Goal: Information Seeking & Learning: Learn about a topic

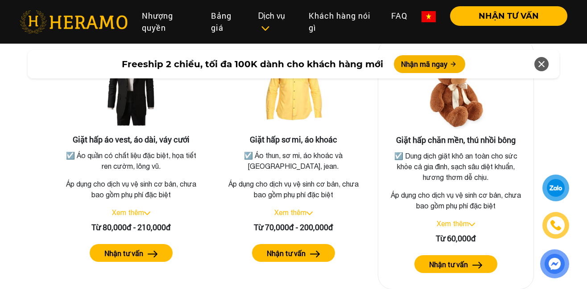
scroll to position [1667, 0]
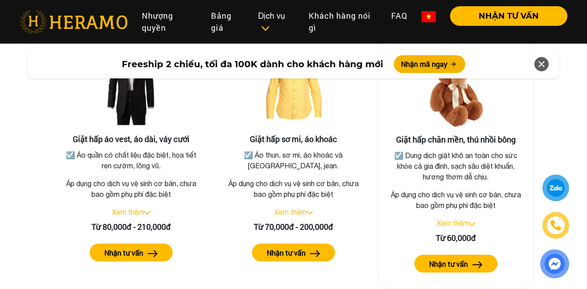
click at [474, 218] on div "Xem thêm" at bounding box center [455, 223] width 141 height 11
click at [471, 218] on div "Xem thêm" at bounding box center [455, 223] width 141 height 11
click at [466, 219] on link "Xem thêm" at bounding box center [453, 223] width 32 height 8
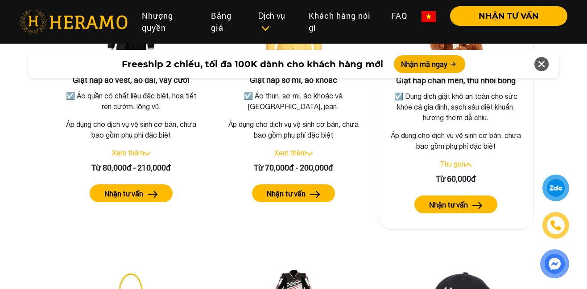
scroll to position [1730, 0]
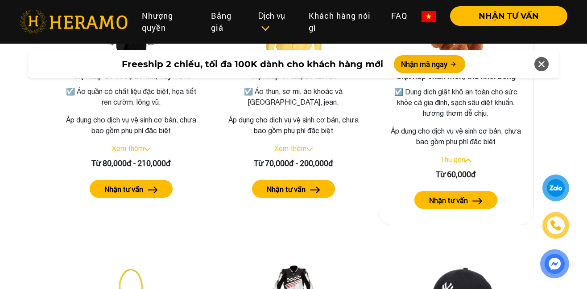
drag, startPoint x: 479, startPoint y: 117, endPoint x: 478, endPoint y: 130, distance: 13.0
click at [479, 126] on p "Áp dụng cho dịch vụ vệ sinh cơ bản, chưa bao gồm phụ phí đặc biệt" at bounding box center [455, 136] width 141 height 21
click at [454, 113] on div "Giặt hấp chăn mền, thú nhồi bông ☑️ Dung dịch giặt khô an toàn cho sức khỏe cả …" at bounding box center [456, 100] width 156 height 251
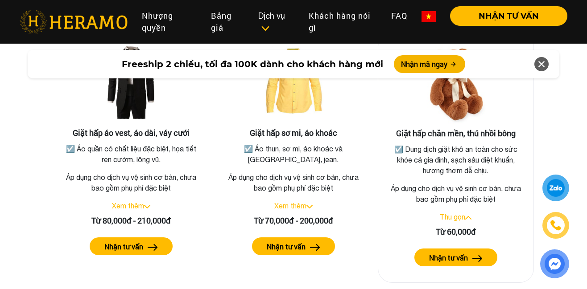
click at [465, 91] on img at bounding box center [455, 84] width 89 height 89
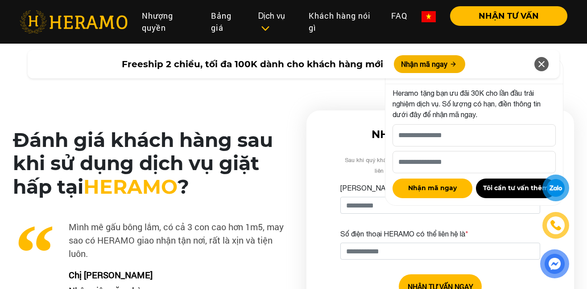
scroll to position [2151, 0]
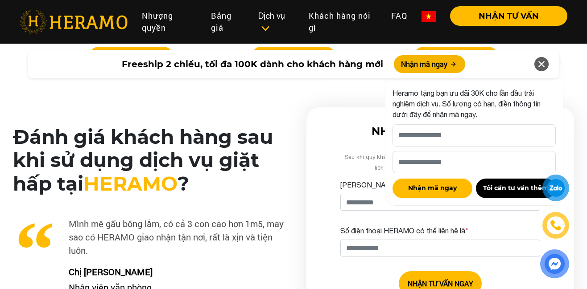
click at [542, 62] on icon at bounding box center [541, 64] width 11 height 16
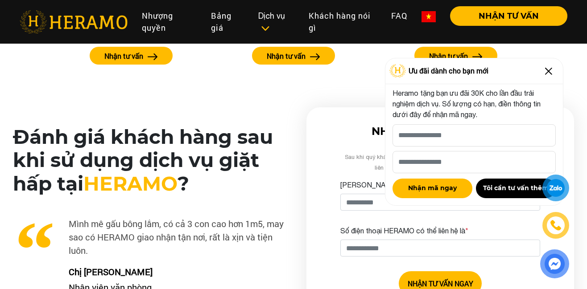
click at [545, 72] on img at bounding box center [548, 71] width 14 height 14
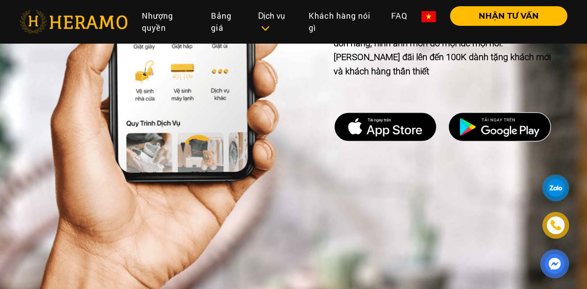
scroll to position [4321, 0]
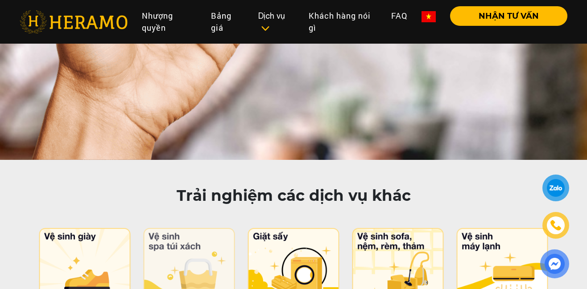
click at [207, 228] on img at bounding box center [189, 267] width 94 height 79
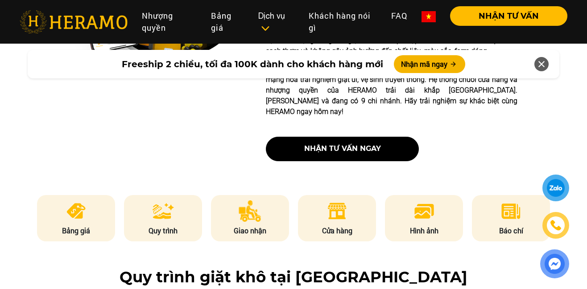
scroll to position [357, 0]
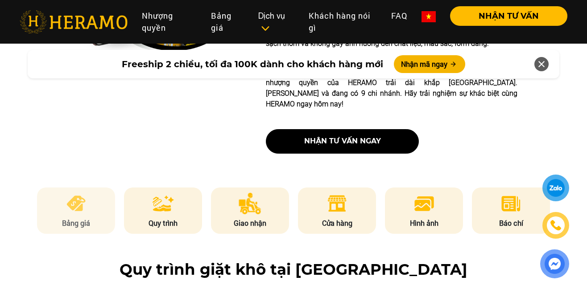
click at [81, 208] on li "Bảng giá" at bounding box center [76, 211] width 78 height 46
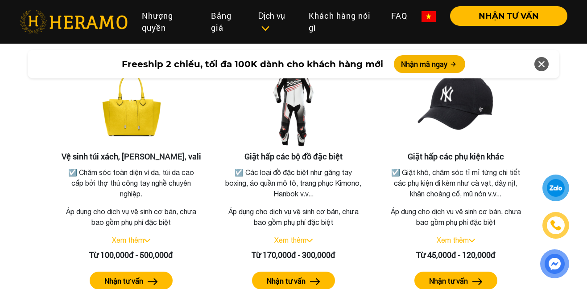
scroll to position [1925, 0]
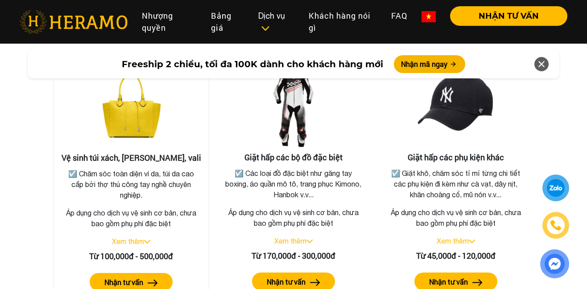
click at [144, 238] on link "Xem thêm" at bounding box center [128, 242] width 32 height 8
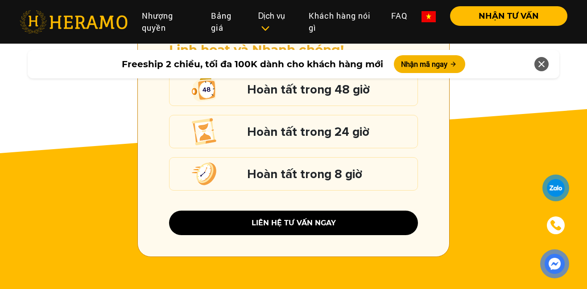
scroll to position [1225, 0]
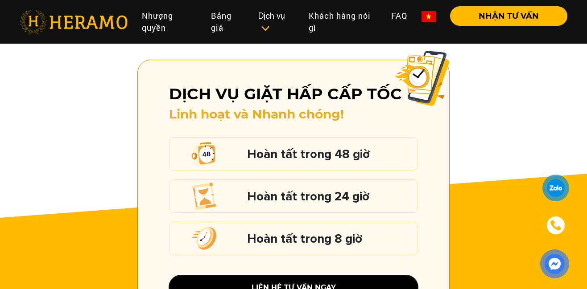
click at [356, 276] on button "liên hệ tư vấn ngay" at bounding box center [293, 288] width 249 height 25
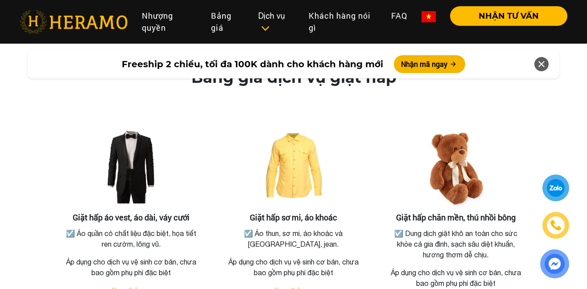
scroll to position [1668, 0]
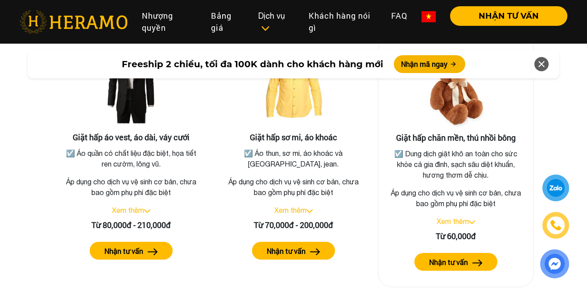
click at [471, 221] on img at bounding box center [472, 223] width 6 height 4
